Goal: Navigation & Orientation: Find specific page/section

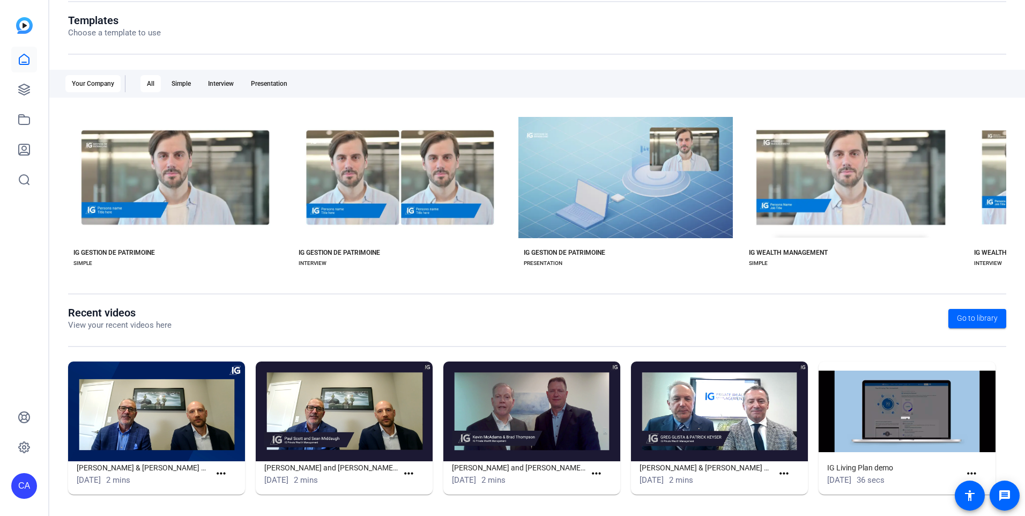
scroll to position [117, 0]
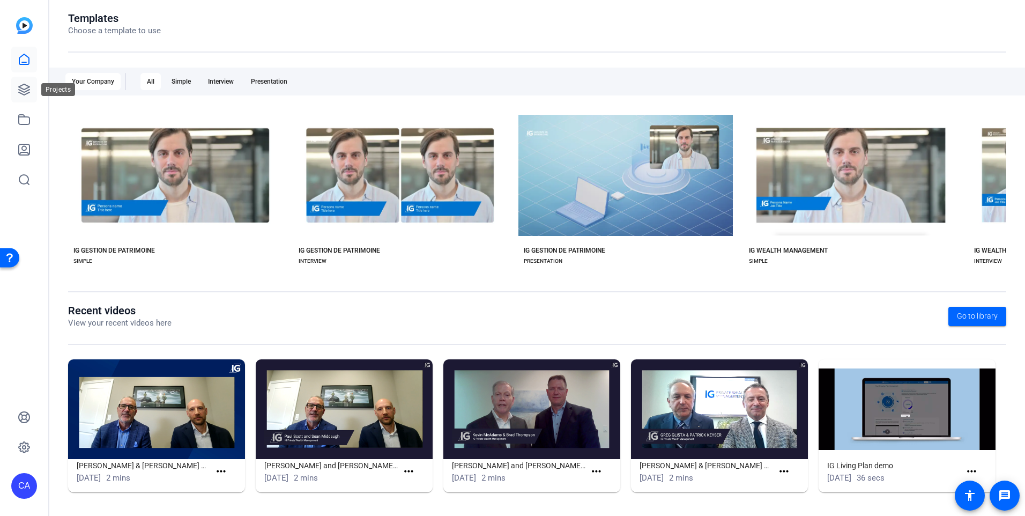
click at [31, 87] on link at bounding box center [24, 90] width 26 height 26
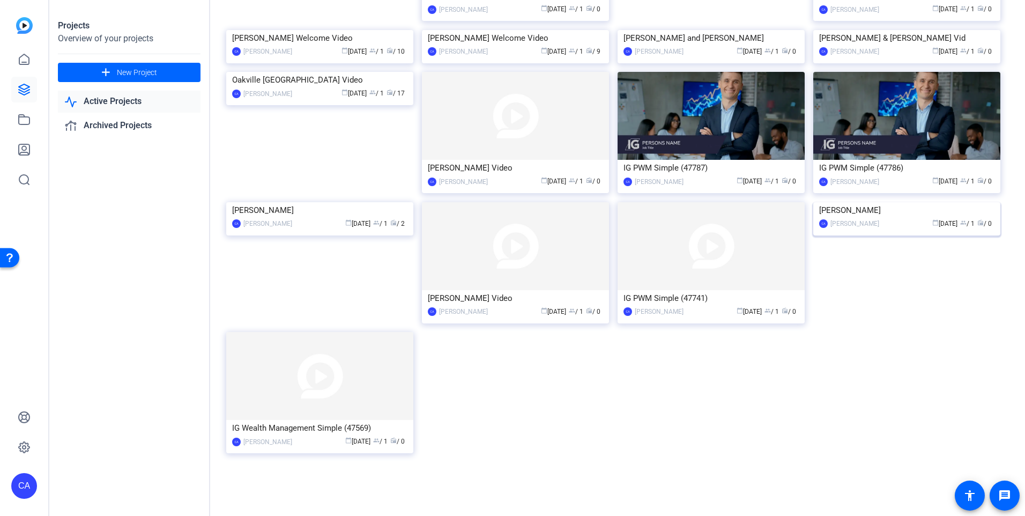
scroll to position [267, 0]
click at [888, 229] on div "calendar_today May 02 group / 1 radio / 0" at bounding box center [939, 223] width 110 height 11
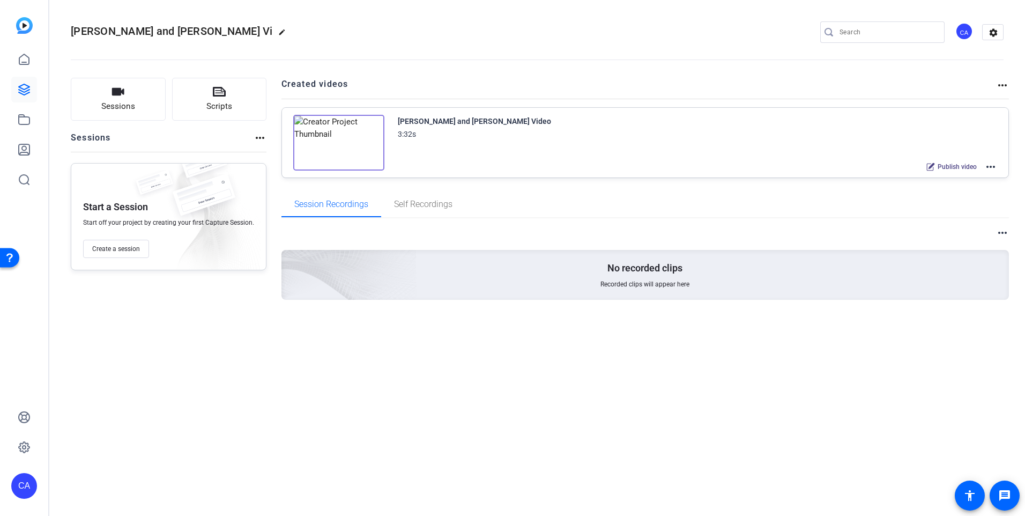
click at [992, 168] on mat-icon "more_horiz" at bounding box center [990, 166] width 13 height 13
click at [971, 182] on span "Edit in Creator" at bounding box center [951, 179] width 75 height 13
click at [24, 53] on icon at bounding box center [24, 59] width 13 height 13
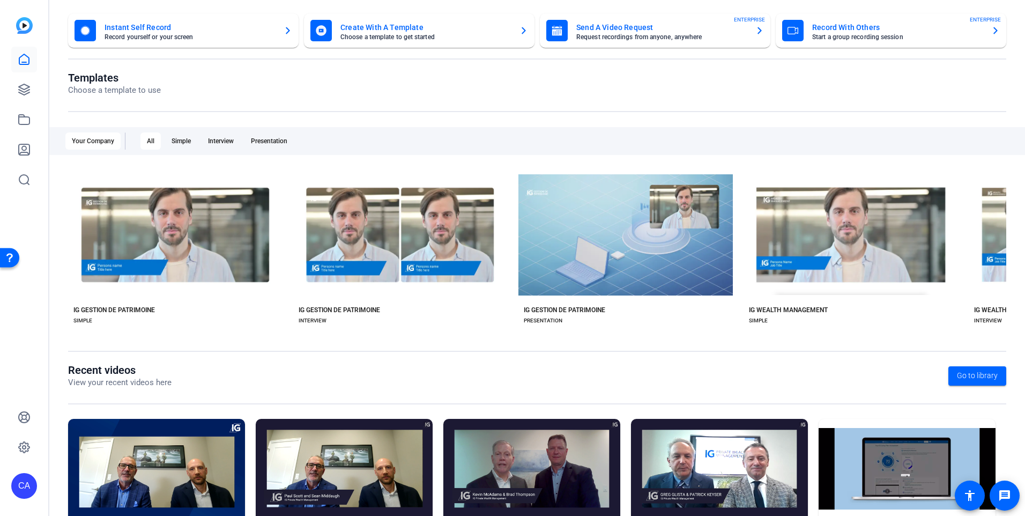
scroll to position [117, 0]
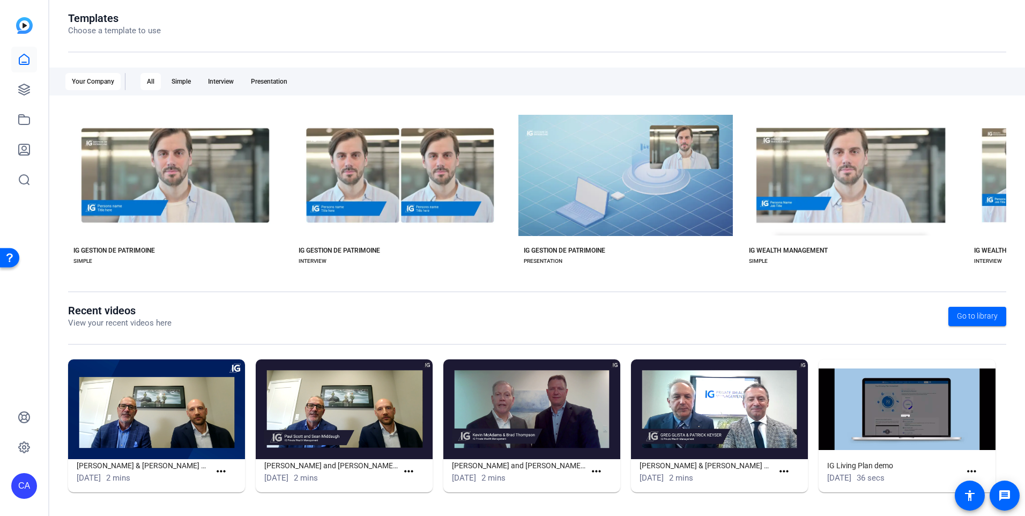
click at [277, 302] on openreel-divider-bar at bounding box center [537, 297] width 938 height 13
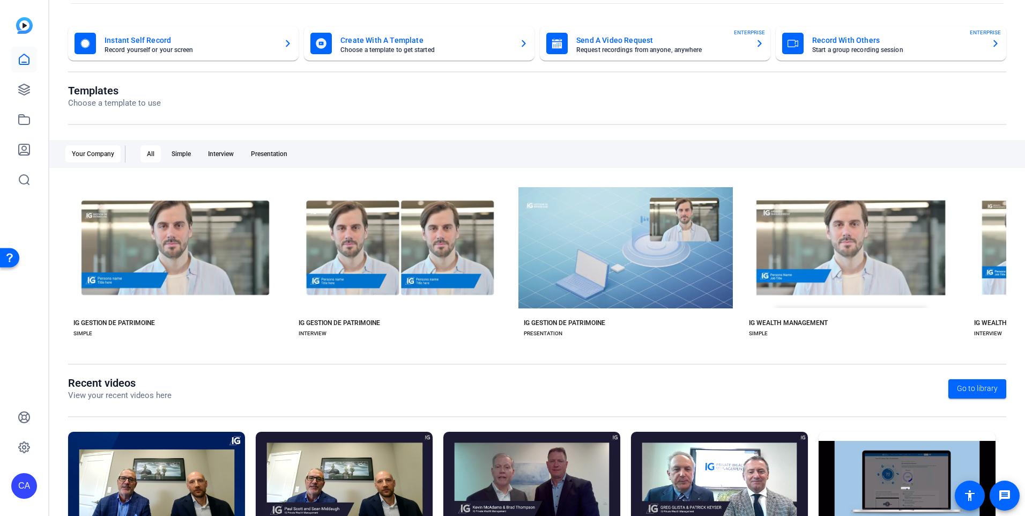
scroll to position [0, 0]
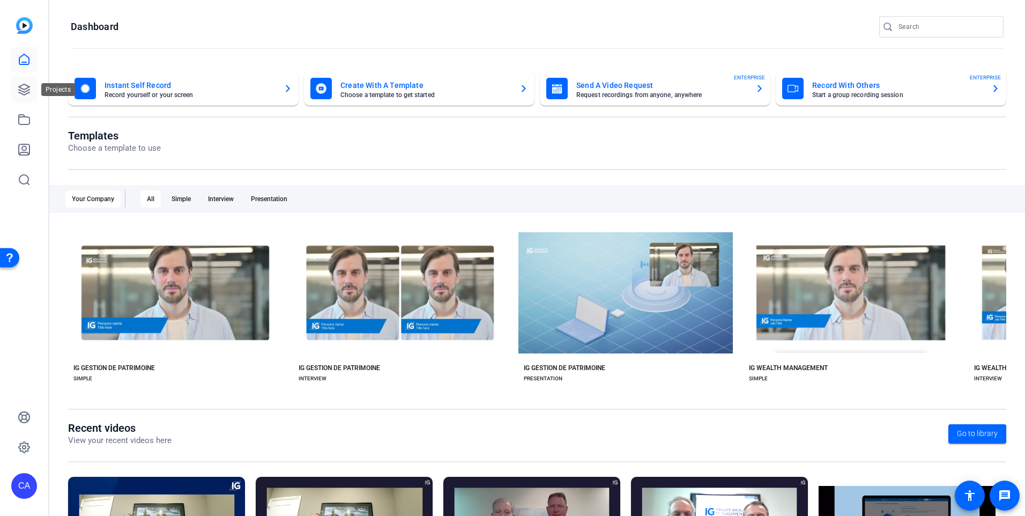
click at [18, 94] on icon at bounding box center [24, 89] width 13 height 13
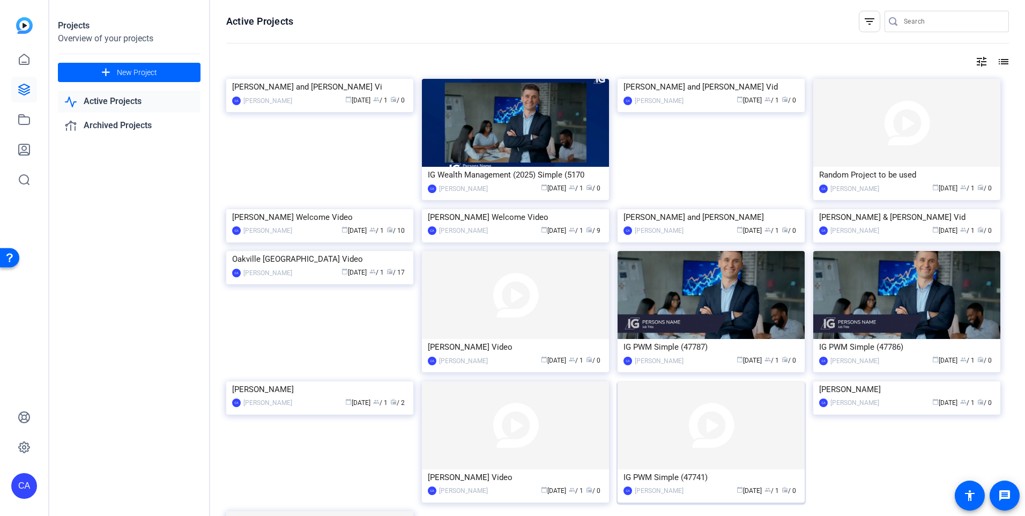
scroll to position [161, 0]
